Goal: Use online tool/utility: Utilize a website feature to perform a specific function

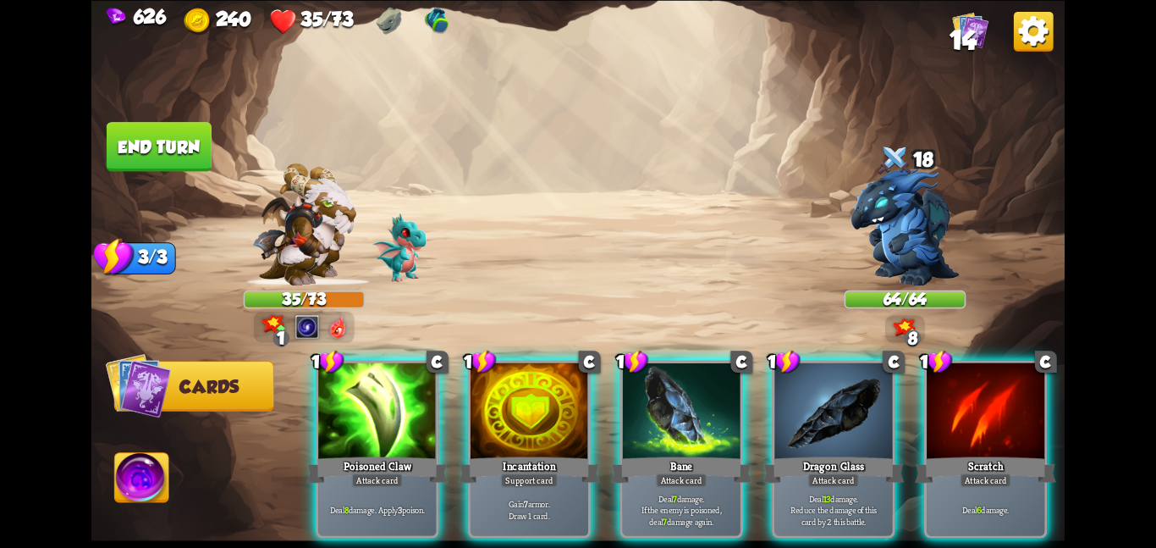
click at [365, 472] on div "Attack card" at bounding box center [377, 479] width 52 height 14
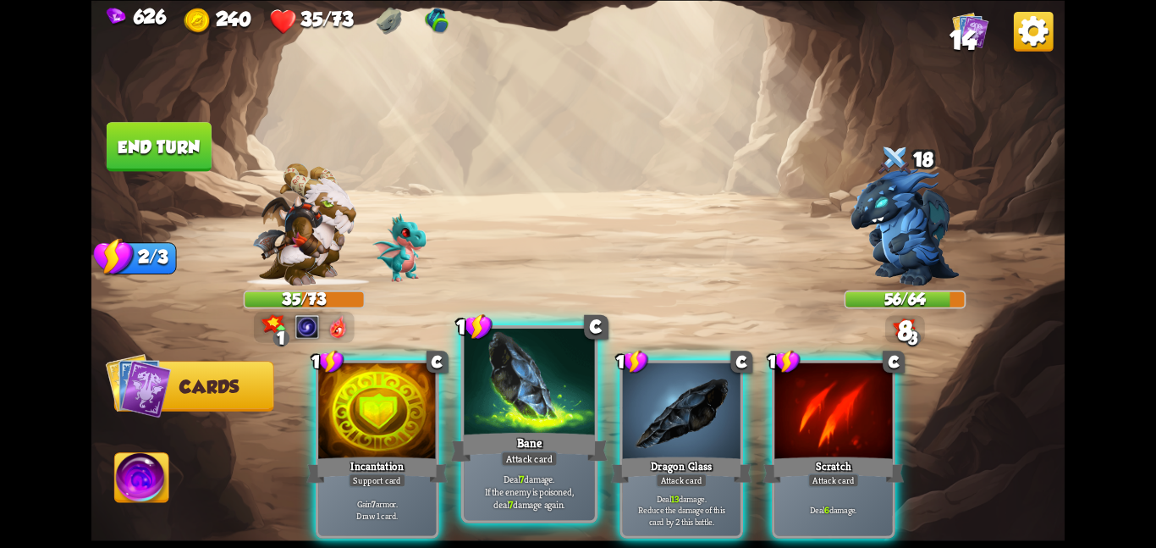
click at [521, 433] on div "Bane" at bounding box center [529, 446] width 157 height 35
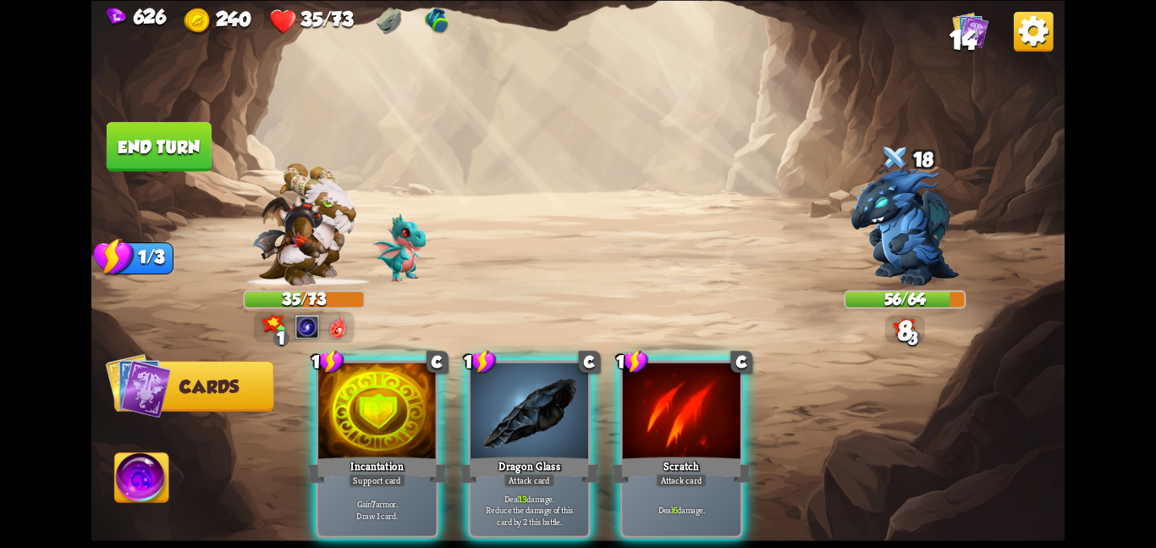
click at [521, 454] on div "Dragon Glass" at bounding box center [529, 469] width 141 height 31
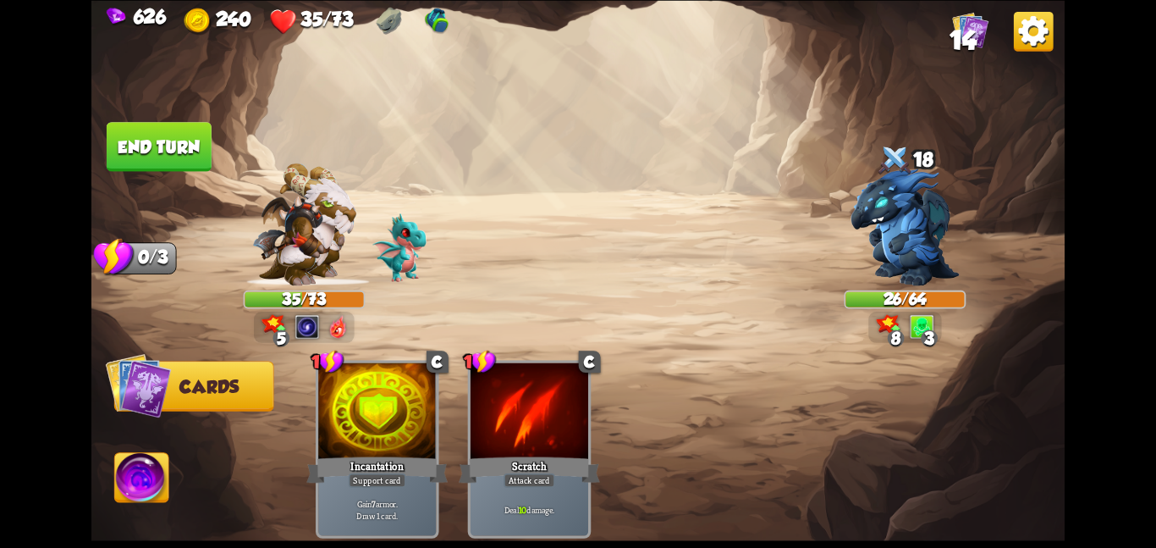
click at [124, 490] on img at bounding box center [142, 480] width 54 height 55
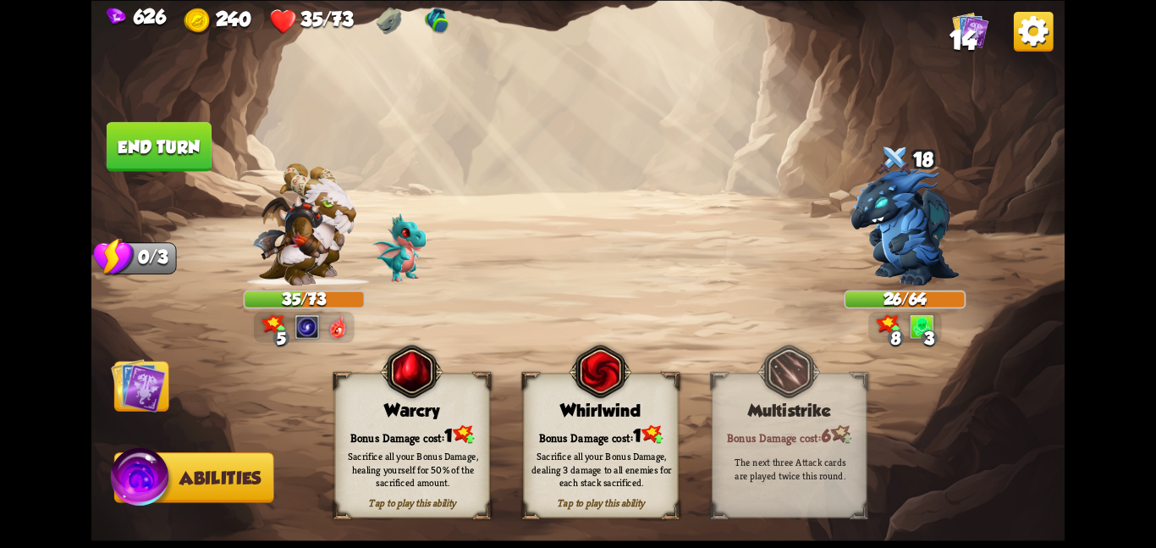
click at [604, 440] on div "Sacrifice all your Bonus Damage, dealing 3 damage to all enemies for each stack…" at bounding box center [601, 469] width 155 height 61
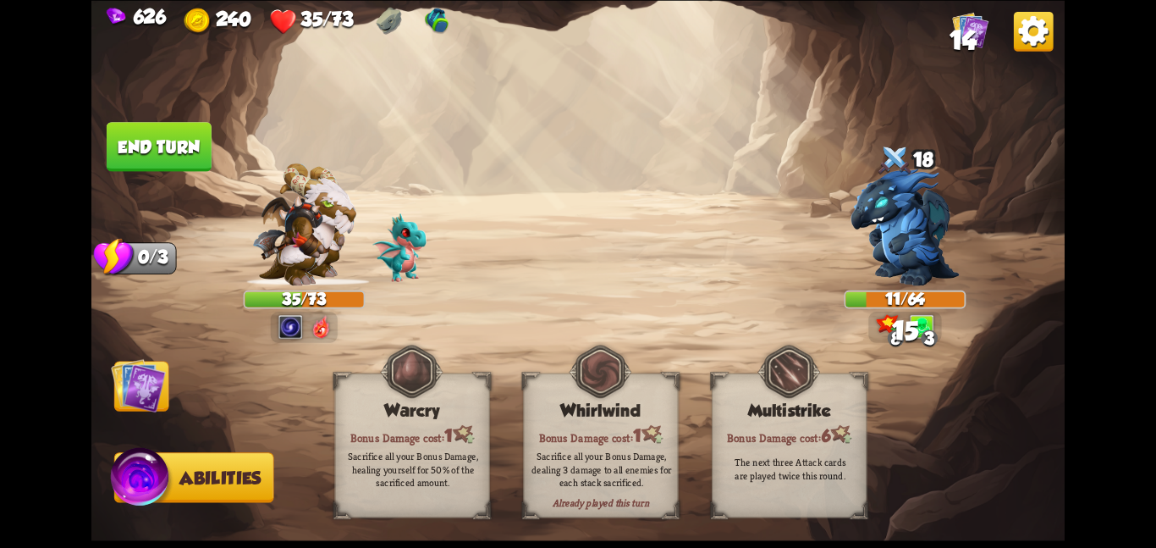
click at [164, 375] on img at bounding box center [138, 384] width 55 height 55
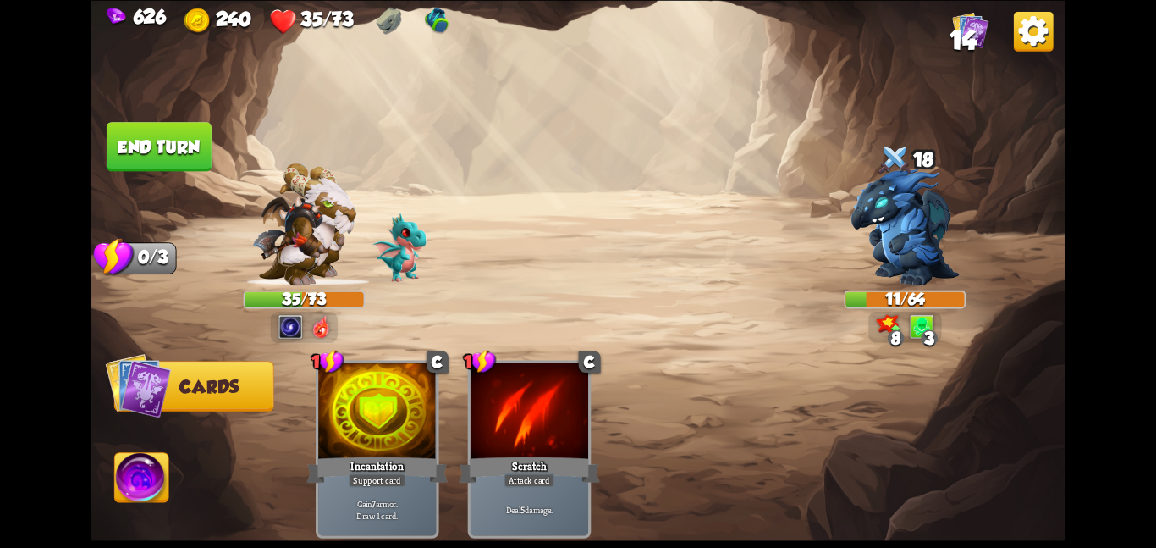
click at [148, 135] on button "End turn" at bounding box center [159, 146] width 105 height 49
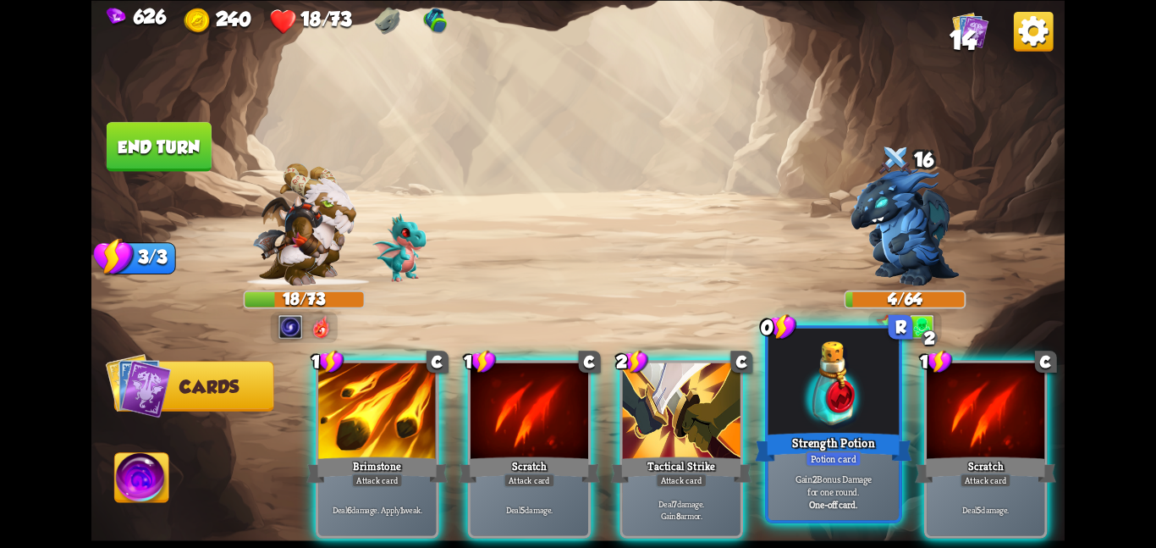
click at [831, 479] on p "Gain 2 Bonus Damage for one round." at bounding box center [834, 485] width 124 height 26
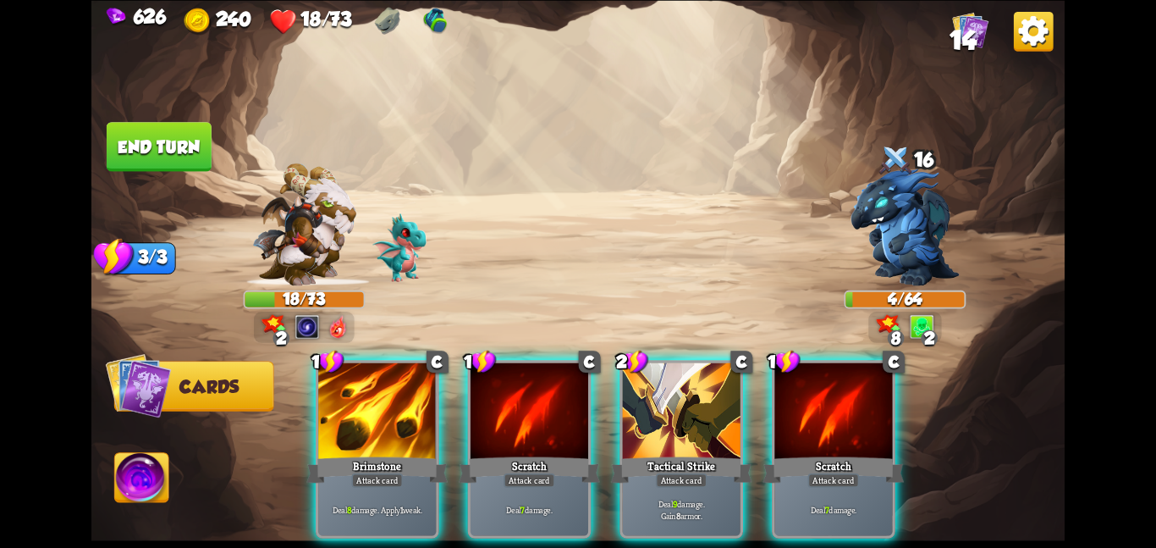
click at [155, 123] on button "End turn" at bounding box center [159, 146] width 105 height 49
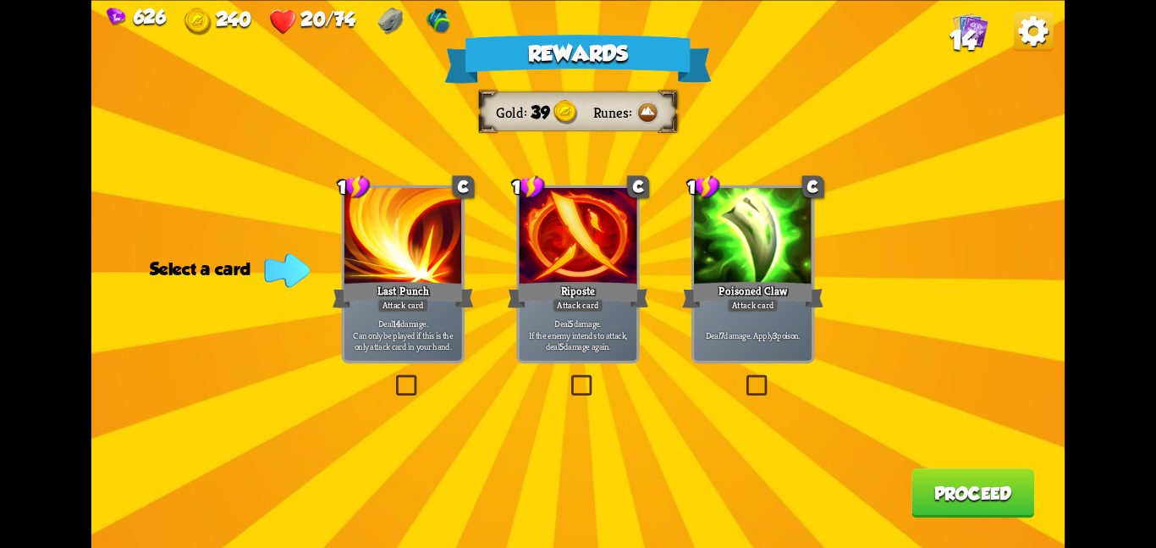
click at [700, 223] on div at bounding box center [753, 237] width 118 height 99
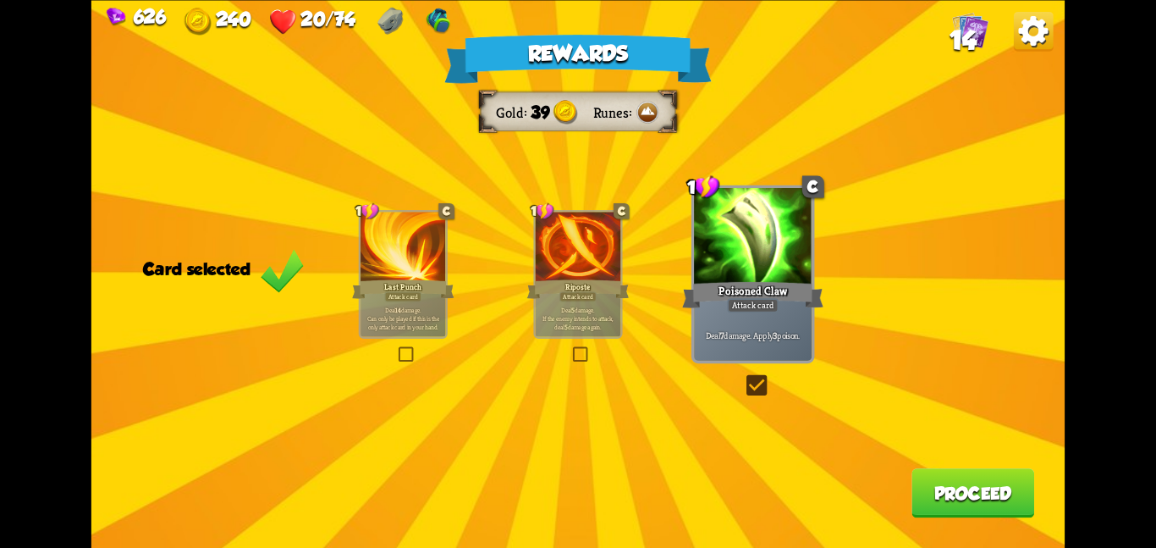
click at [952, 492] on button "Proceed" at bounding box center [973, 492] width 123 height 49
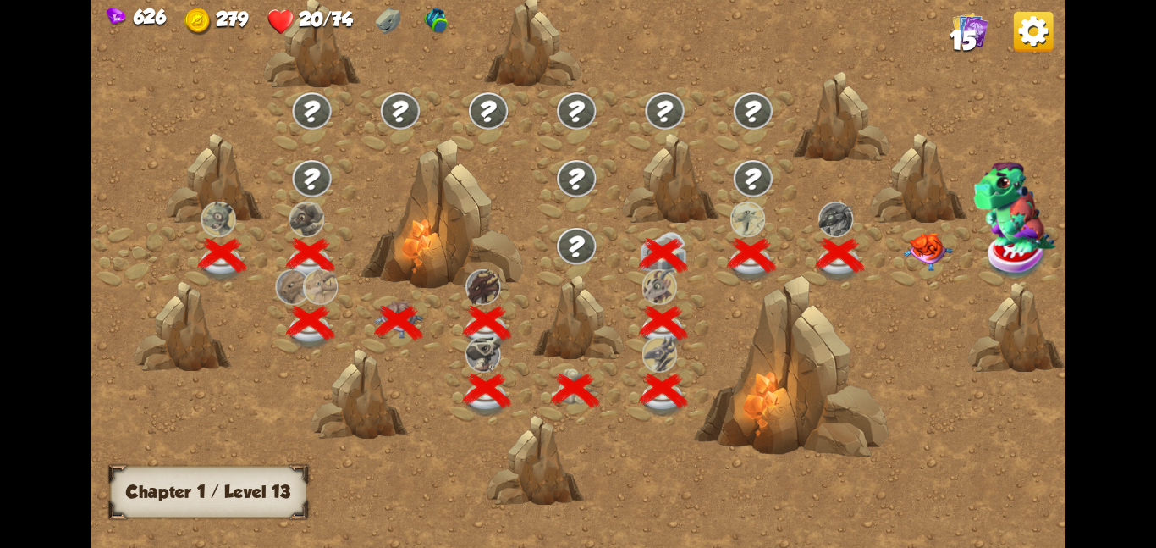
scroll to position [0, 257]
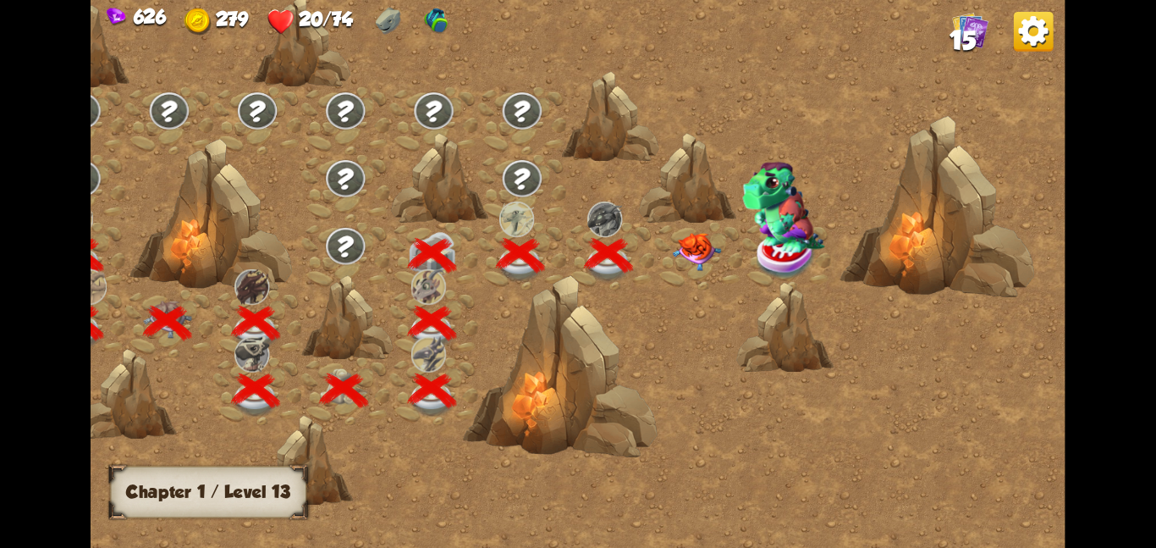
click at [680, 246] on img at bounding box center [696, 251] width 49 height 38
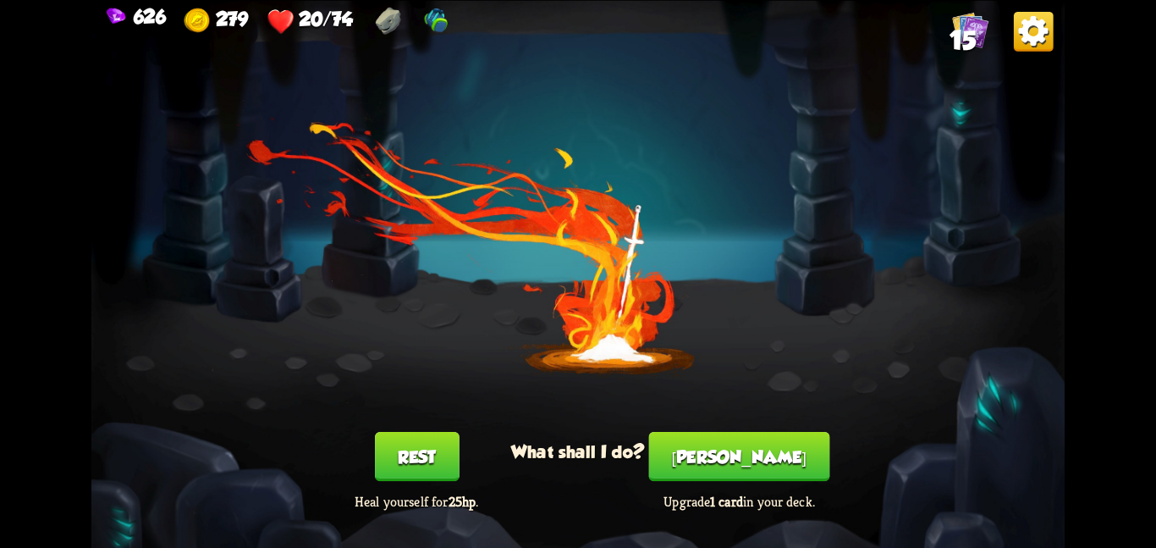
click at [414, 472] on button "Rest" at bounding box center [417, 456] width 85 height 49
